Goal: Task Accomplishment & Management: Use online tool/utility

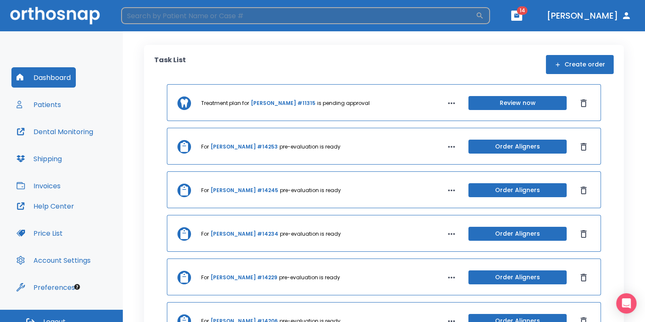
click at [413, 22] on input "search" at bounding box center [298, 15] width 355 height 17
type input "[PERSON_NAME]"
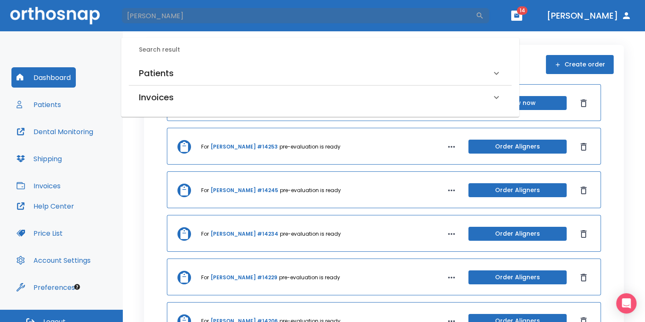
click at [139, 74] on h6 "Patients" at bounding box center [156, 74] width 35 height 14
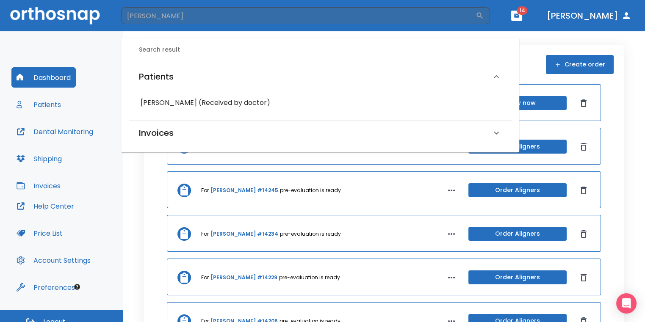
click at [162, 103] on h6 "[PERSON_NAME] (Received by doctor)" at bounding box center [320, 103] width 359 height 12
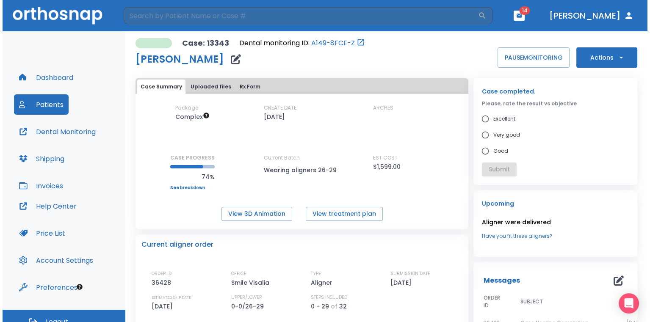
scroll to position [85, 0]
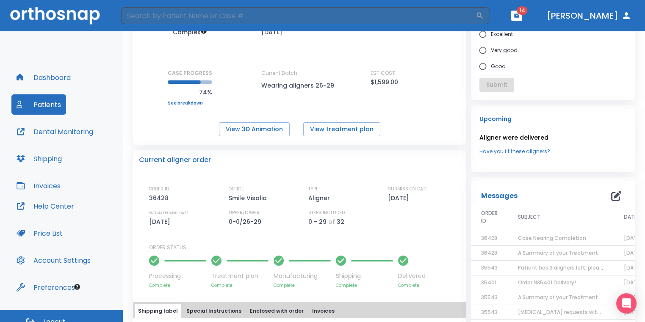
click at [524, 239] on span "Case Nearing Completion" at bounding box center [552, 238] width 68 height 7
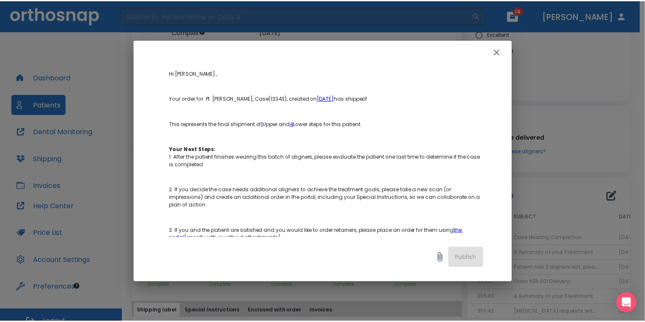
scroll to position [254, 0]
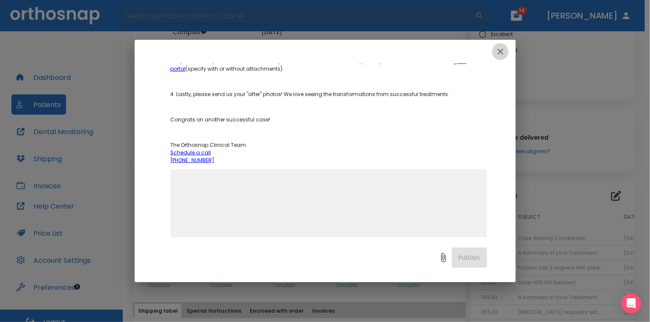
click at [501, 55] on icon "button" at bounding box center [501, 52] width 10 height 10
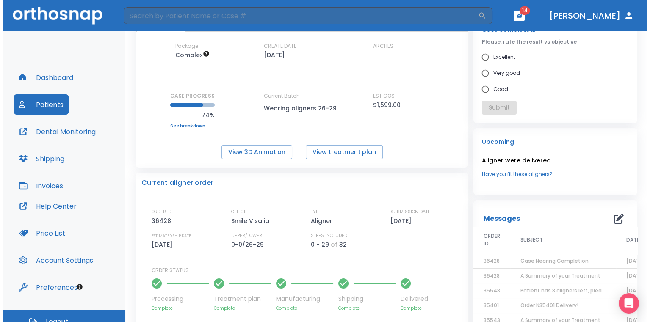
scroll to position [127, 0]
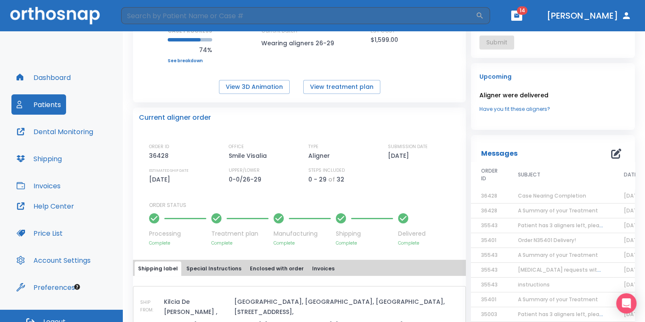
click at [543, 214] on td "A Summary of your Treatment" at bounding box center [561, 211] width 106 height 15
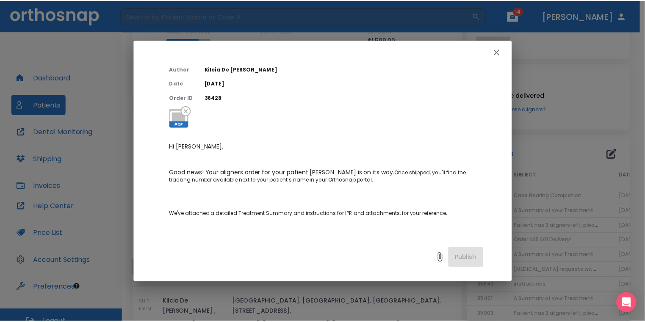
scroll to position [42, 0]
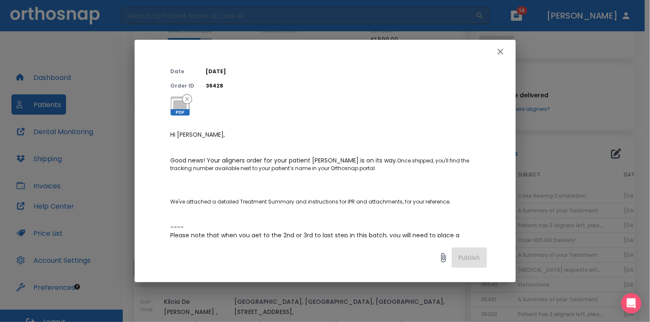
click at [497, 56] on icon "button" at bounding box center [501, 52] width 10 height 10
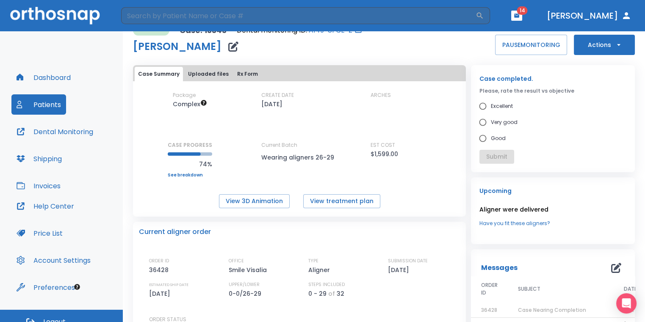
scroll to position [0, 0]
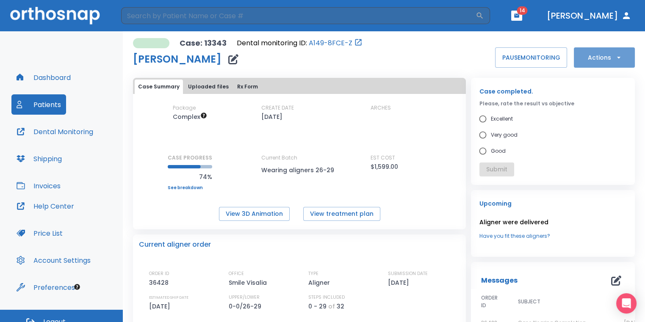
click at [588, 63] on button "Actions" at bounding box center [604, 57] width 61 height 20
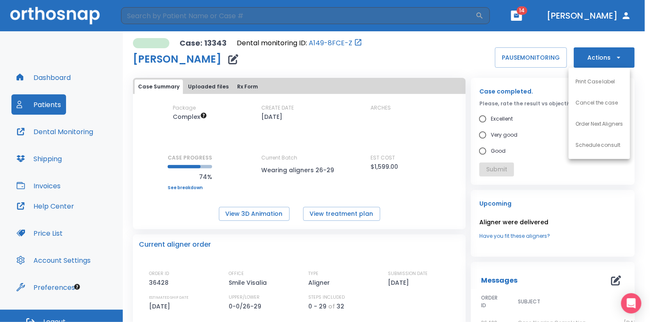
click at [583, 131] on li "Order Next Aligners" at bounding box center [599, 124] width 61 height 21
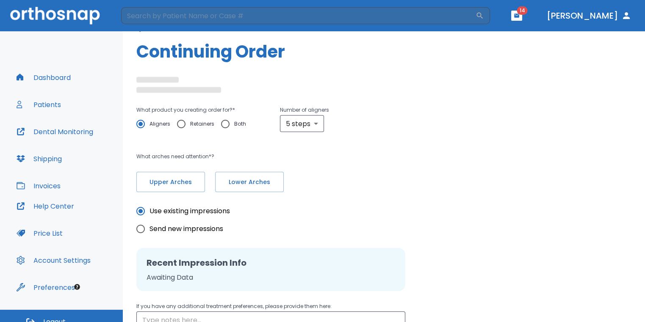
radio input "false"
radio input "true"
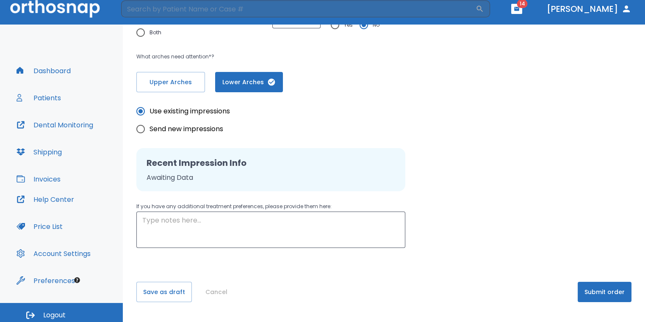
scroll to position [10, 0]
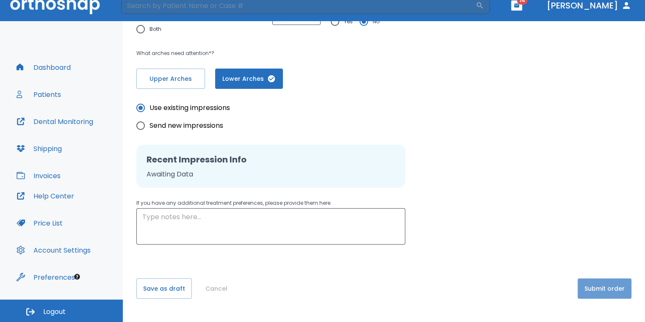
click at [592, 293] on button "Submit order" at bounding box center [605, 289] width 54 height 20
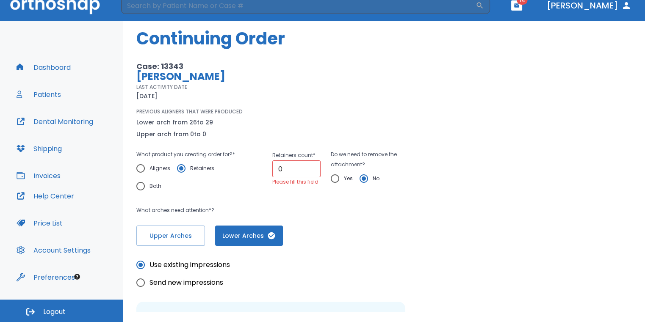
scroll to position [42, 0]
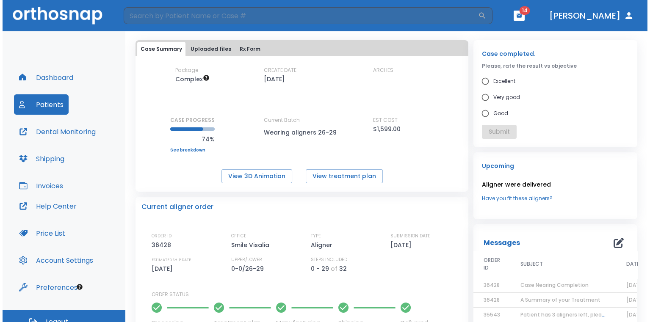
scroll to position [85, 0]
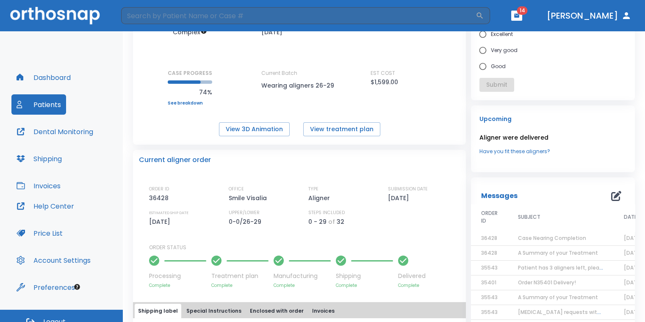
click at [558, 240] on span "Case Nearing Completion" at bounding box center [552, 238] width 68 height 7
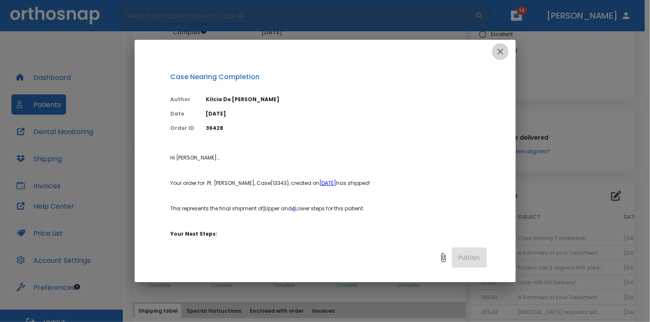
click at [498, 53] on icon "button" at bounding box center [501, 52] width 10 height 10
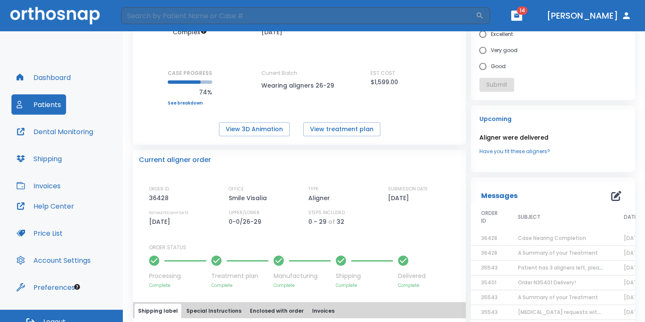
click at [530, 250] on span "A Summary of your Treatment" at bounding box center [558, 253] width 80 height 7
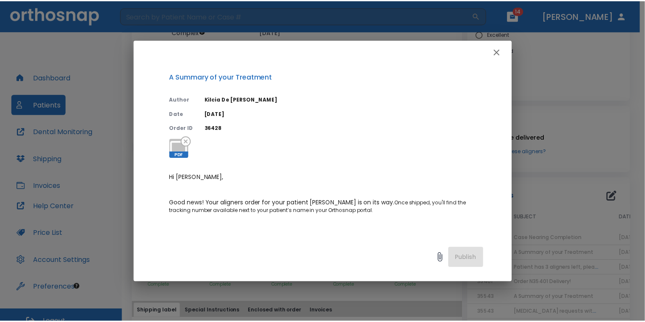
scroll to position [127, 0]
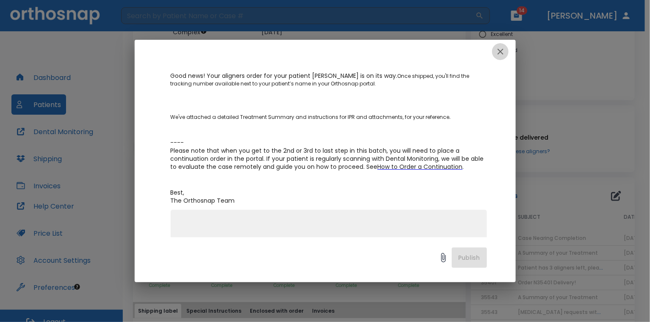
click at [502, 55] on icon "button" at bounding box center [501, 52] width 10 height 10
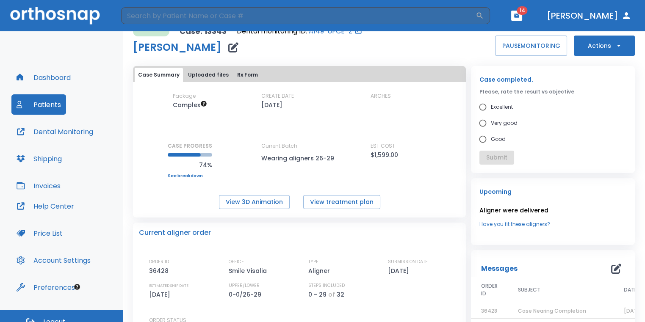
scroll to position [0, 0]
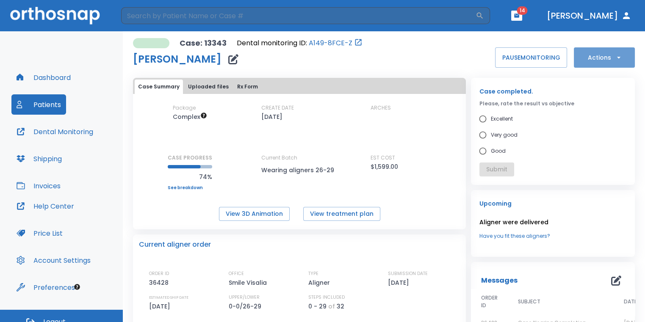
click at [575, 65] on button "Actions" at bounding box center [604, 57] width 61 height 20
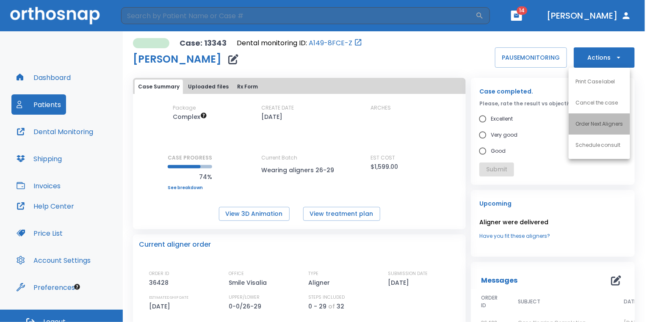
click at [580, 124] on p "Order Next Aligners" at bounding box center [600, 124] width 48 height 8
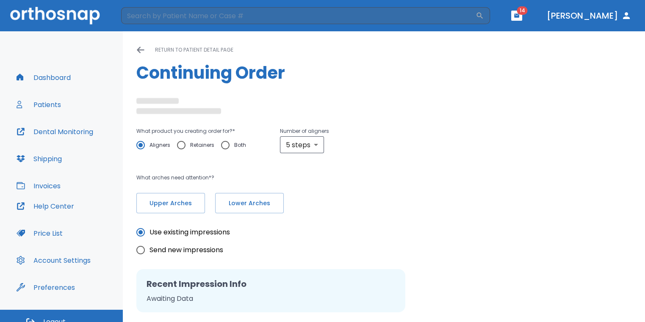
radio input "false"
radio input "true"
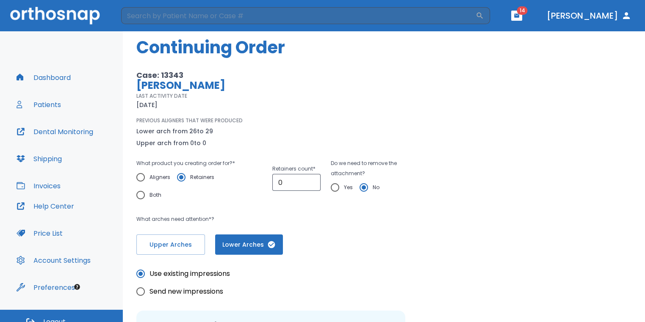
scroll to position [42, 0]
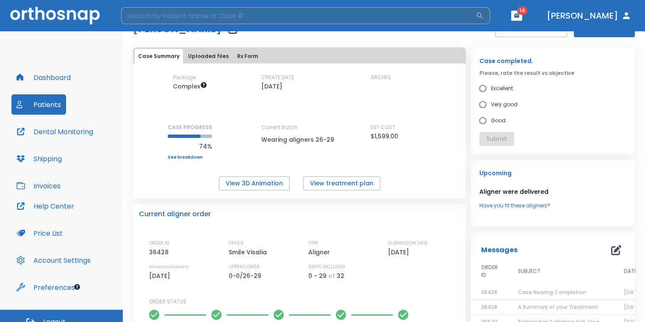
scroll to position [42, 0]
